Goal: Find contact information: Find contact information

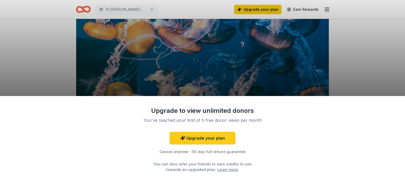
scroll to position [53, 0]
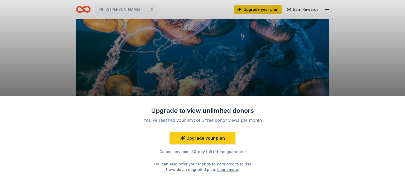
click at [374, 46] on div "Upgrade to view unlimited donors You've reached your limit of 5 free donor view…" at bounding box center [202, 96] width 405 height 192
click at [220, 137] on link "Upgrade your plan" at bounding box center [202, 138] width 66 height 13
click at [190, 135] on link "Upgrade your plan" at bounding box center [202, 138] width 66 height 13
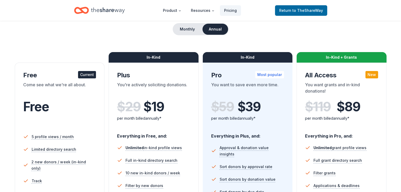
scroll to position [35, 0]
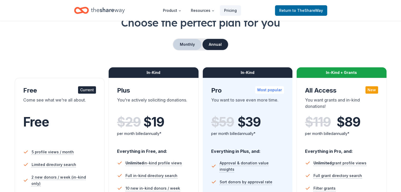
click at [189, 43] on button "Monthly" at bounding box center [187, 44] width 28 height 11
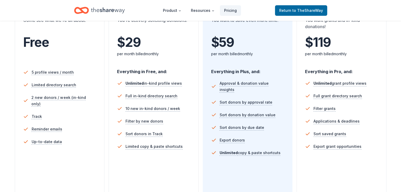
scroll to position [157, 0]
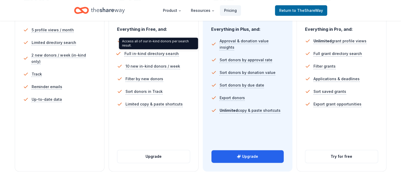
drag, startPoint x: 140, startPoint y: 58, endPoint x: 141, endPoint y: 52, distance: 5.9
click at [141, 52] on li "Full in-kind directory search" at bounding box center [153, 53] width 73 height 13
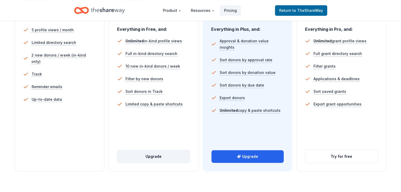
click at [152, 150] on button "Upgrade" at bounding box center [153, 156] width 72 height 13
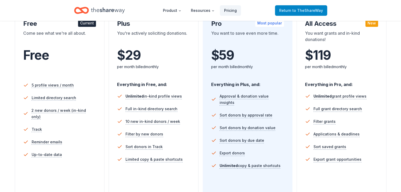
scroll to position [96, 0]
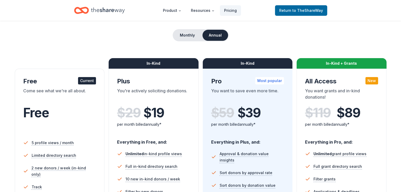
scroll to position [34, 0]
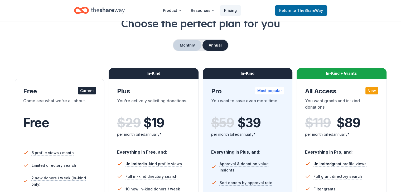
click at [188, 45] on button "Monthly" at bounding box center [187, 45] width 28 height 11
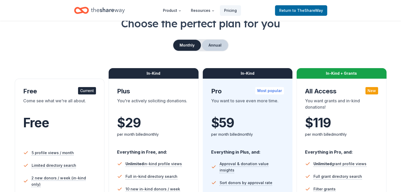
click at [212, 46] on button "Annual" at bounding box center [215, 45] width 26 height 11
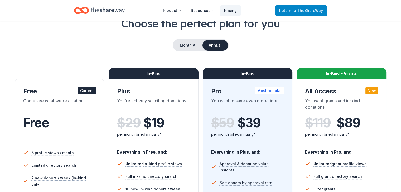
click at [304, 12] on span "to TheShareWay" at bounding box center [307, 10] width 31 height 4
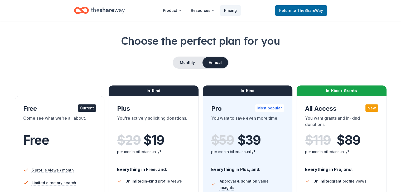
scroll to position [0, 0]
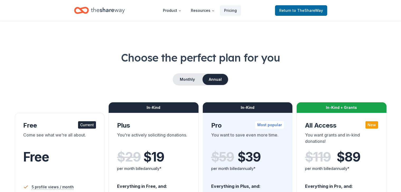
click at [98, 8] on icon "Home" at bounding box center [108, 10] width 34 height 11
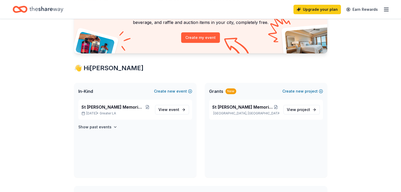
scroll to position [61, 0]
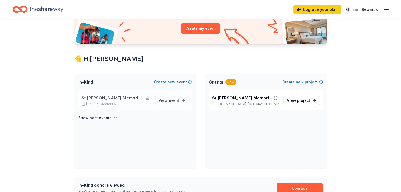
click at [134, 97] on span "St [PERSON_NAME] Memorial Golf Tournament" at bounding box center [112, 98] width 62 height 6
click at [117, 96] on span "St [PERSON_NAME] Memorial Golf Tournament" at bounding box center [112, 98] width 62 height 6
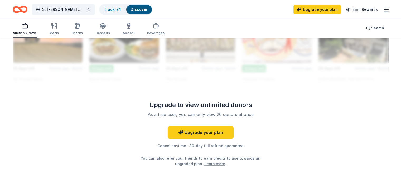
scroll to position [509, 0]
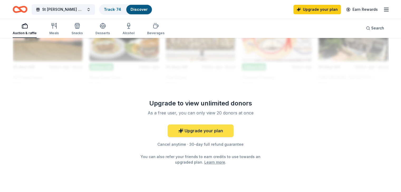
click at [205, 125] on link "Upgrade your plan" at bounding box center [201, 131] width 66 height 13
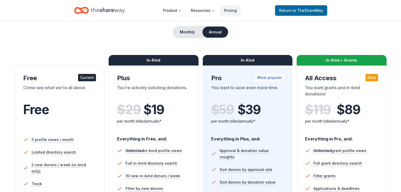
scroll to position [35, 0]
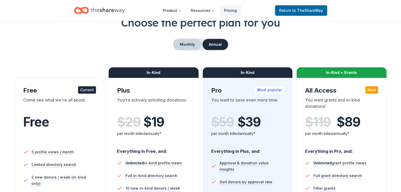
click at [188, 45] on button "Monthly" at bounding box center [187, 44] width 28 height 11
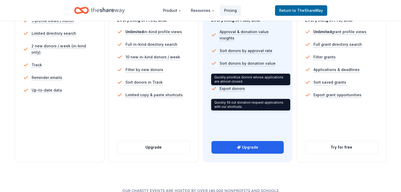
scroll to position [167, 0]
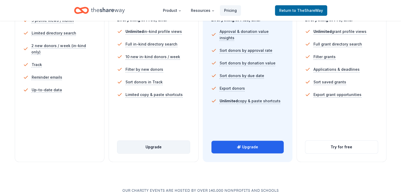
click at [157, 141] on button "Upgrade" at bounding box center [153, 147] width 72 height 13
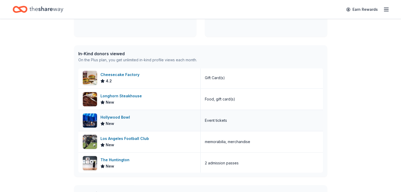
scroll to position [2, 0]
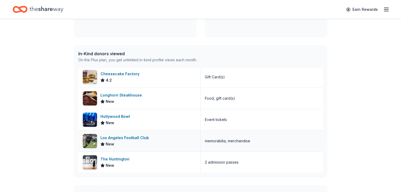
click at [130, 135] on div "Los Angeles Football Club" at bounding box center [125, 138] width 51 height 6
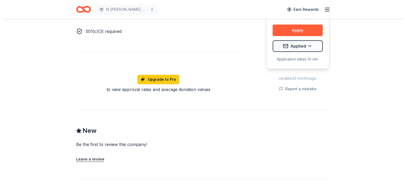
scroll to position [334, 0]
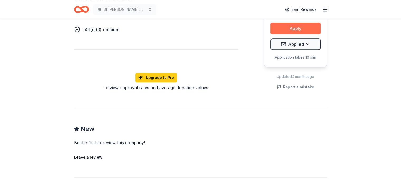
click at [290, 29] on button "Apply" at bounding box center [295, 29] width 50 height 12
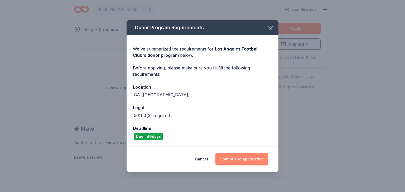
click at [238, 154] on button "Continue to application" at bounding box center [241, 159] width 52 height 13
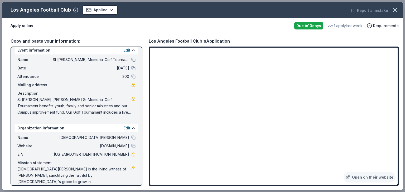
scroll to position [11, 0]
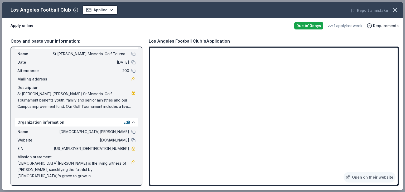
click at [102, 103] on span "St Nicholas -Stee Manios Sr Memorial Golf Tournament benefits youth, family and…" at bounding box center [74, 100] width 114 height 19
click at [83, 167] on span "St. Nicholas Greek Orthodox Church is the living witness of Jesus Christ, sanct…" at bounding box center [74, 170] width 114 height 19
click at [21, 164] on span "St. Nicholas Greek Orthodox Church is the living witness of Jesus Christ, sanct…" at bounding box center [74, 170] width 114 height 19
drag, startPoint x: 17, startPoint y: 163, endPoint x: 66, endPoint y: 162, distance: 49.3
click at [66, 162] on div "Name St Nicholas Greek Orthodox Church Website www.stnickgolf.com EIN 95-211351…" at bounding box center [76, 154] width 122 height 55
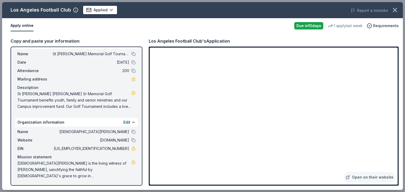
click at [59, 168] on span "St. Nicholas Greek Orthodox Church is the living witness of Jesus Christ, sanct…" at bounding box center [74, 170] width 114 height 19
click at [359, 174] on link "Open on their website" at bounding box center [369, 177] width 52 height 11
click at [368, 177] on link "Open on their website" at bounding box center [369, 177] width 52 height 11
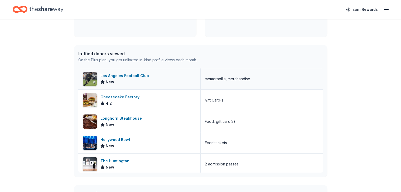
click at [126, 73] on div "Los Angeles Football Club" at bounding box center [125, 76] width 51 height 6
